Goal: Transaction & Acquisition: Purchase product/service

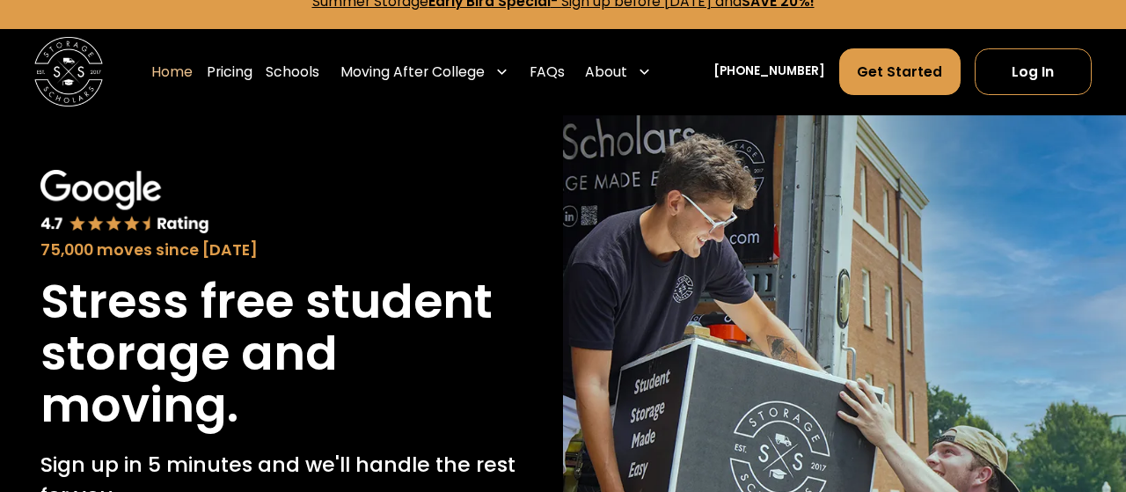
scroll to position [29, 0]
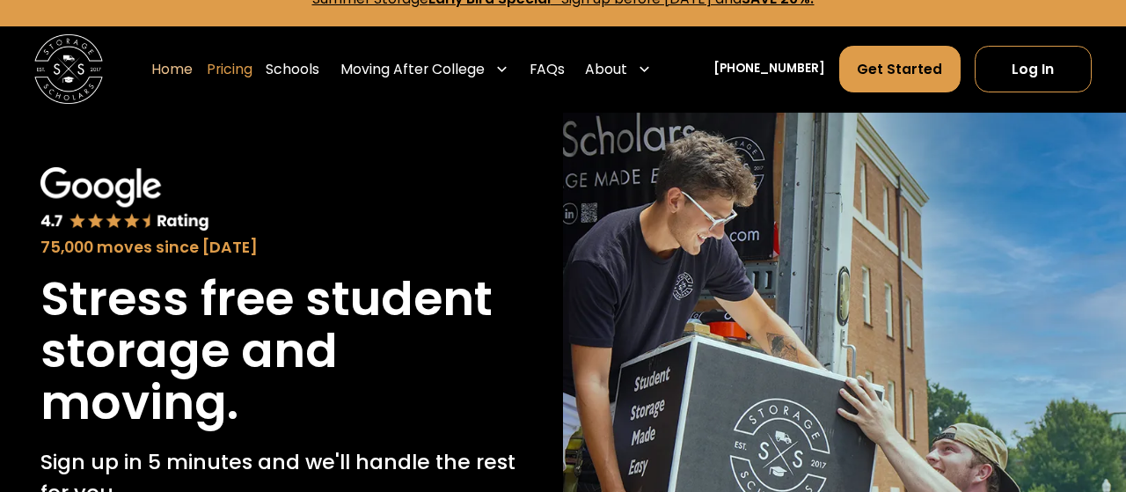
click at [251, 66] on link "Pricing" at bounding box center [230, 69] width 46 height 48
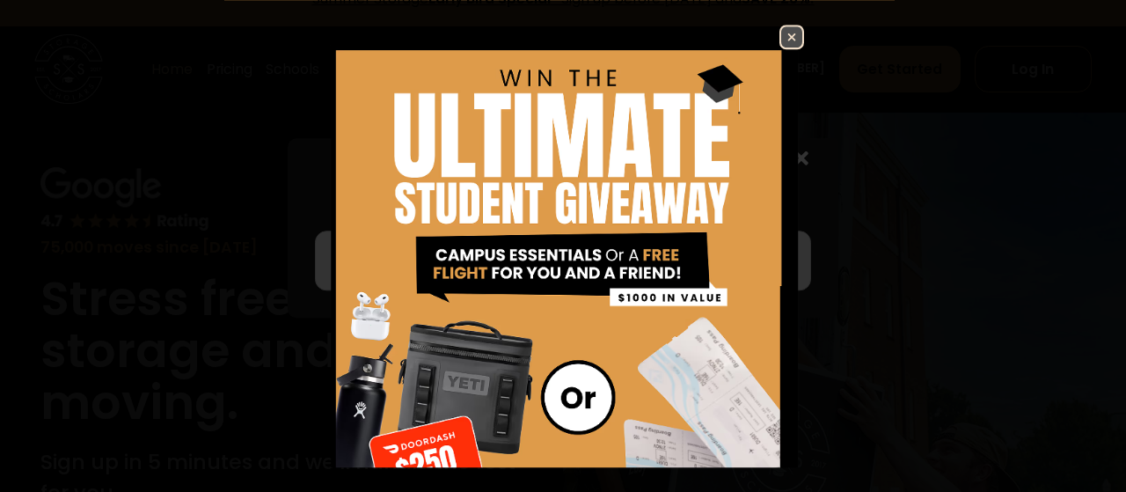
click at [462, 266] on img at bounding box center [563, 334] width 482 height 619
click at [787, 40] on img at bounding box center [791, 36] width 21 height 21
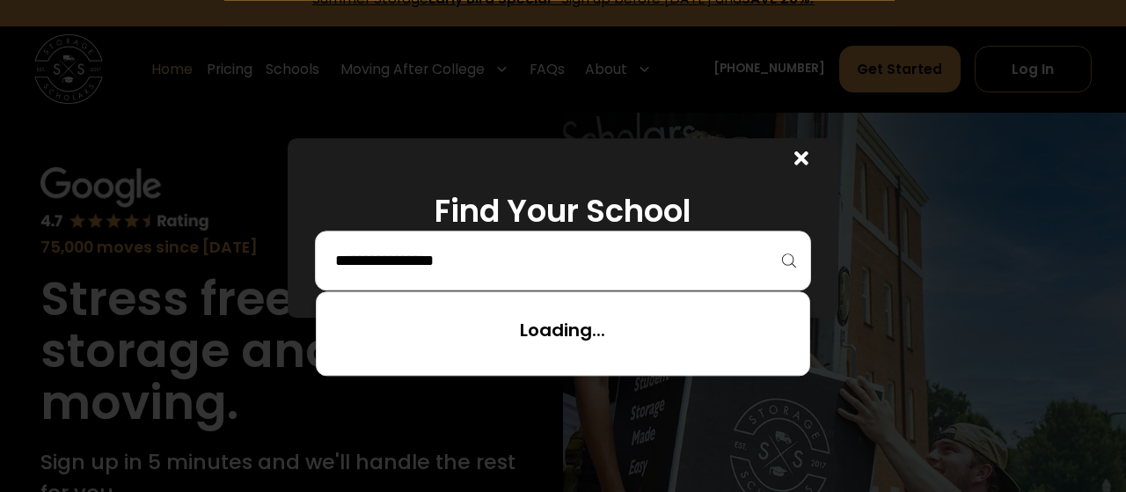
click at [435, 266] on input "search" at bounding box center [562, 260] width 459 height 30
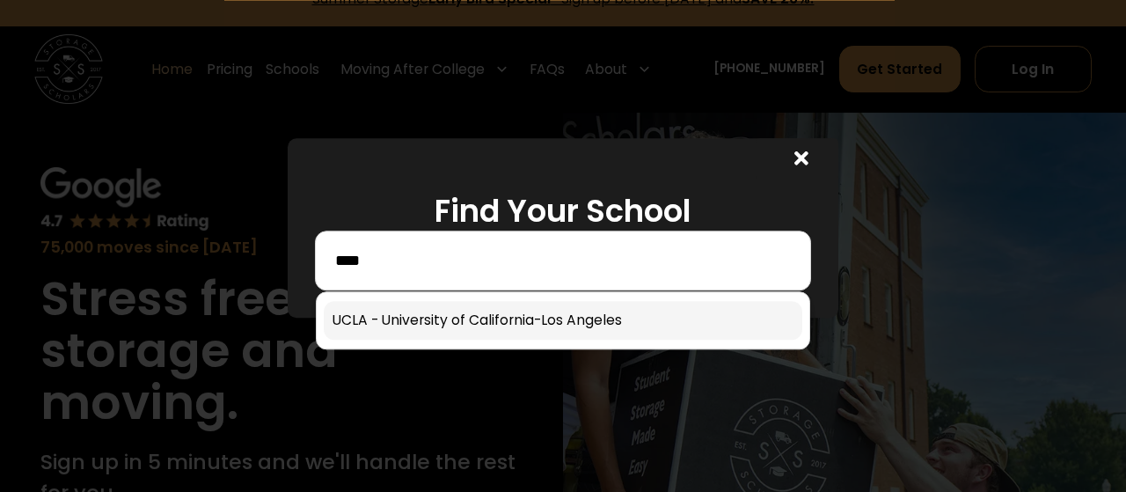
type input "****"
click at [484, 323] on link at bounding box center [563, 320] width 478 height 39
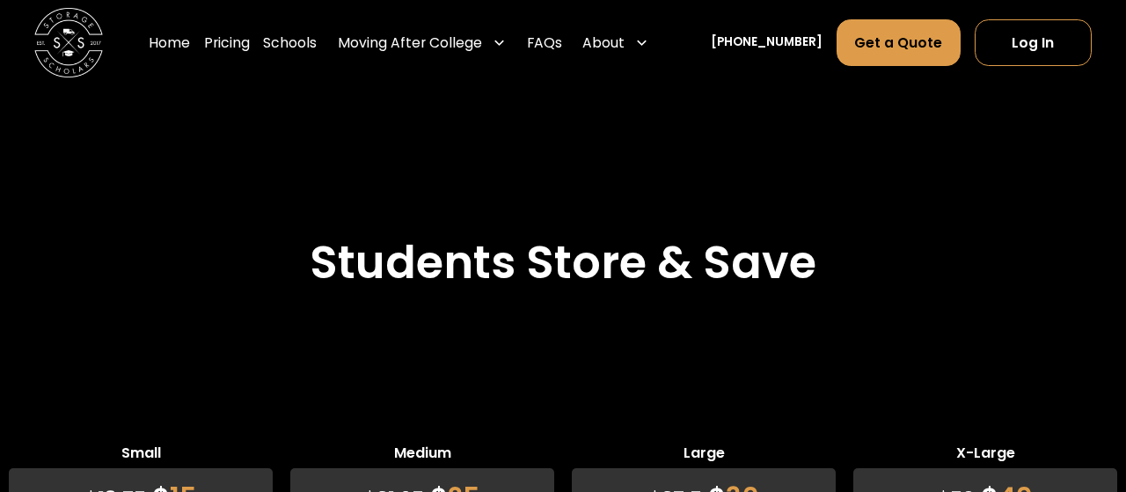
scroll to position [4111, 0]
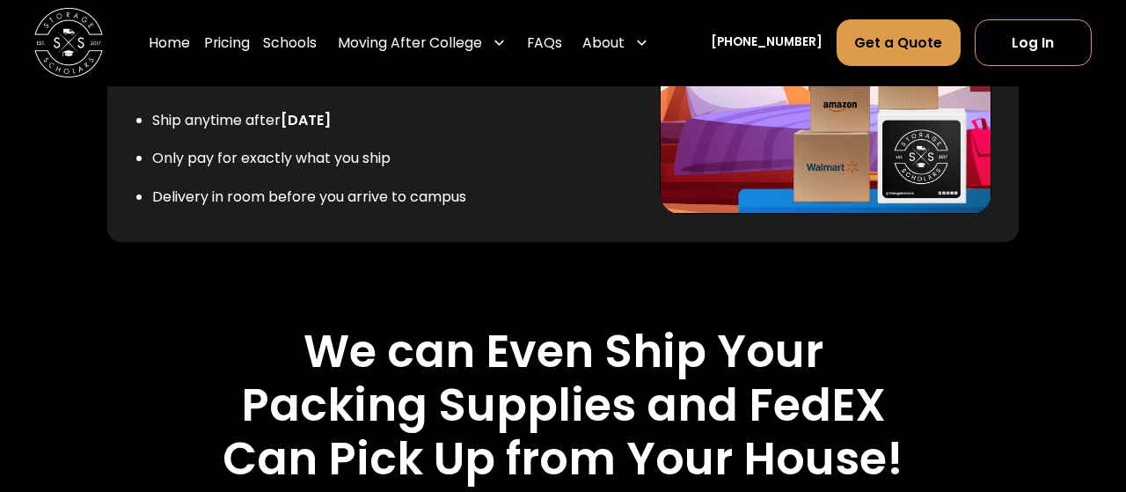
scroll to position [3607, 0]
